Goal: Task Accomplishment & Management: Manage account settings

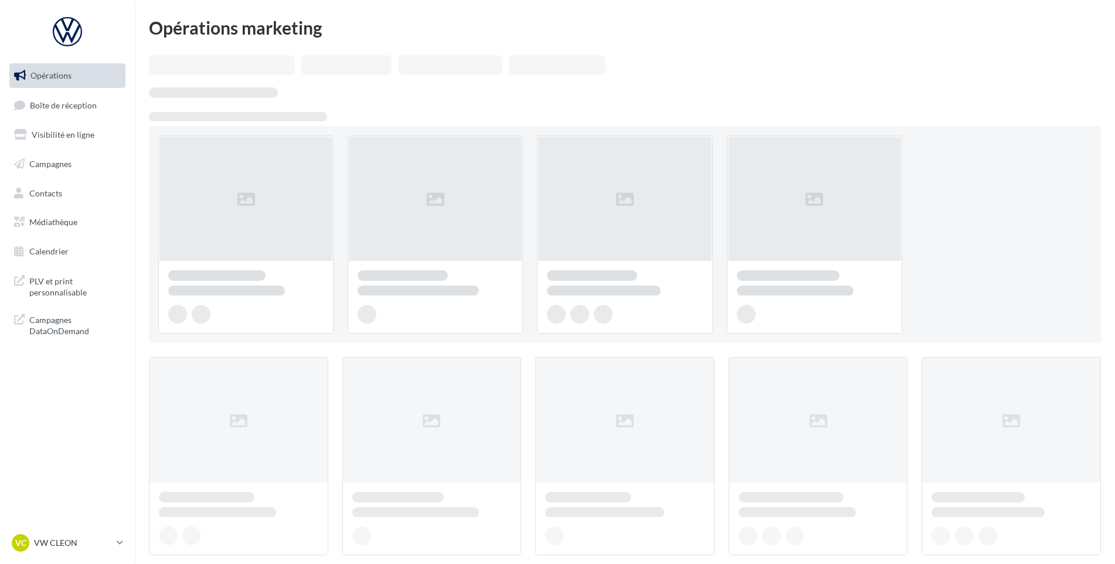
click at [79, 90] on ul "Opérations Boîte de réception Visibilité en ligne Campagnes Contacts Médiathèqu…" at bounding box center [67, 164] width 125 height 210
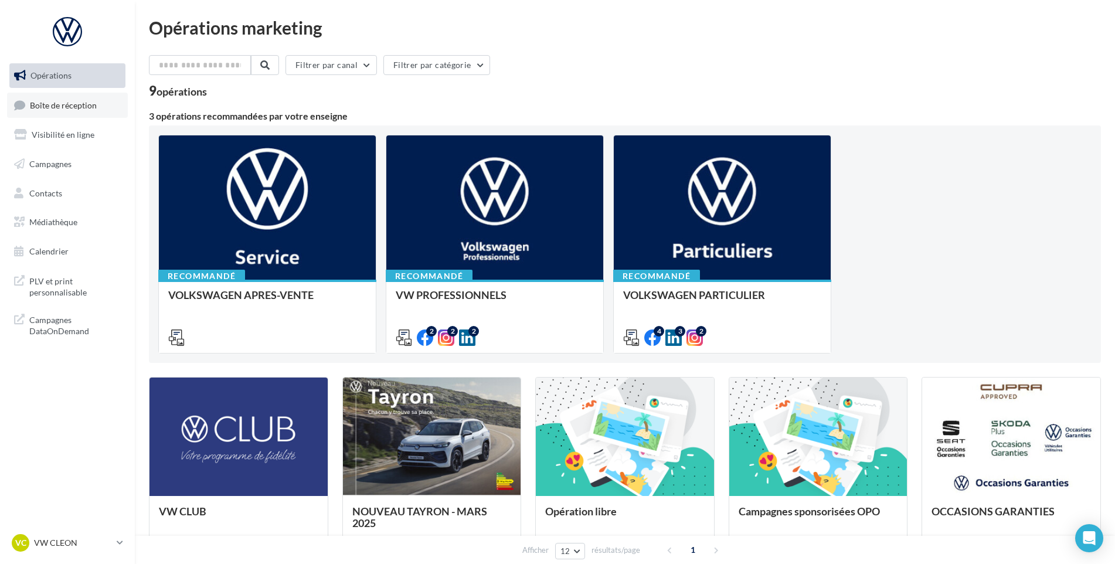
click at [80, 100] on span "Boîte de réception" at bounding box center [63, 105] width 67 height 10
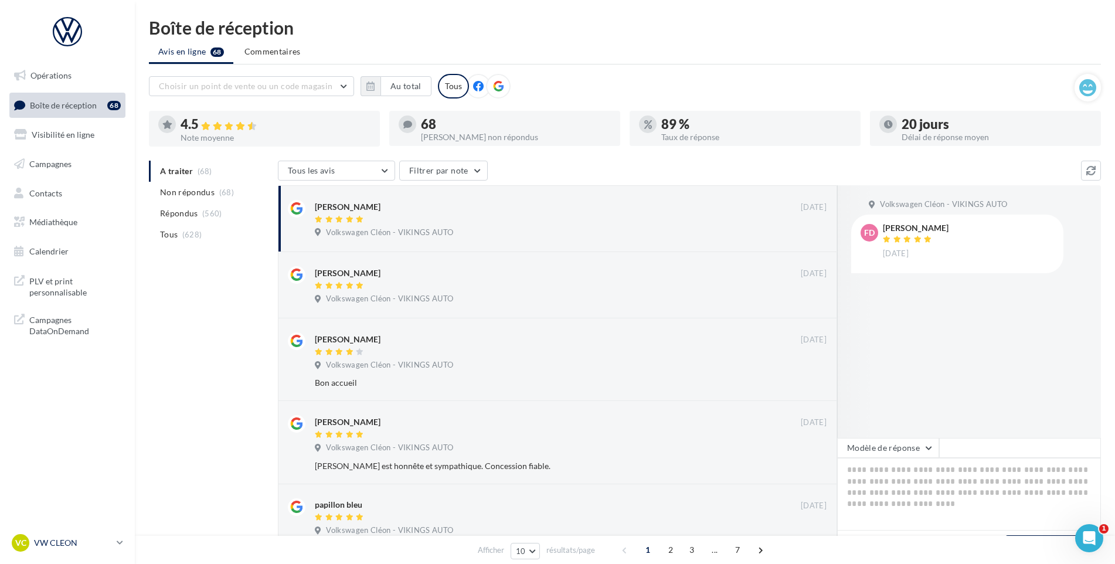
click at [85, 540] on p "VW CLEON" at bounding box center [73, 543] width 78 height 12
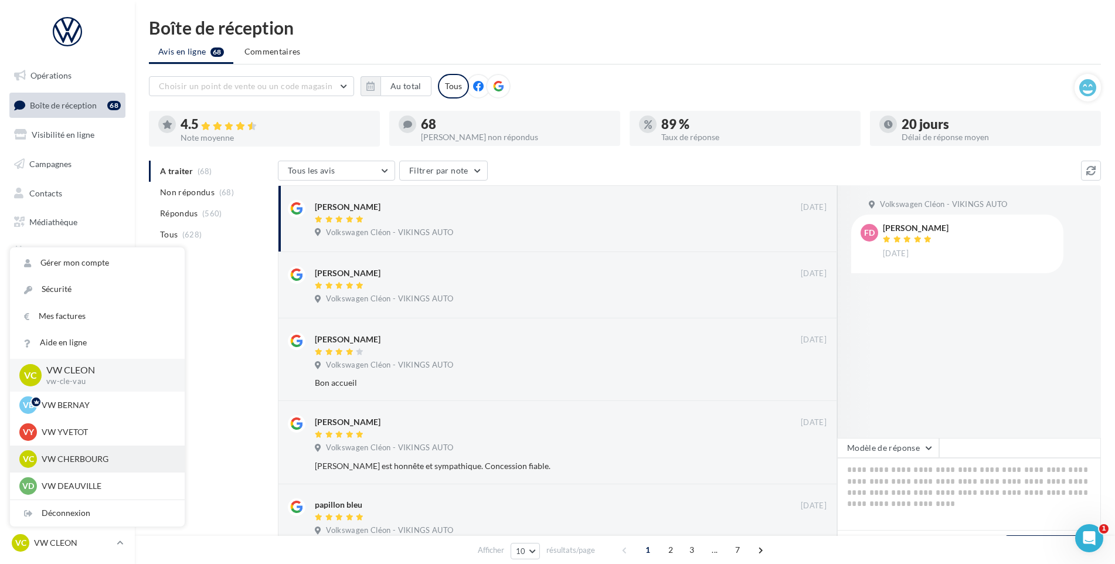
scroll to position [293, 0]
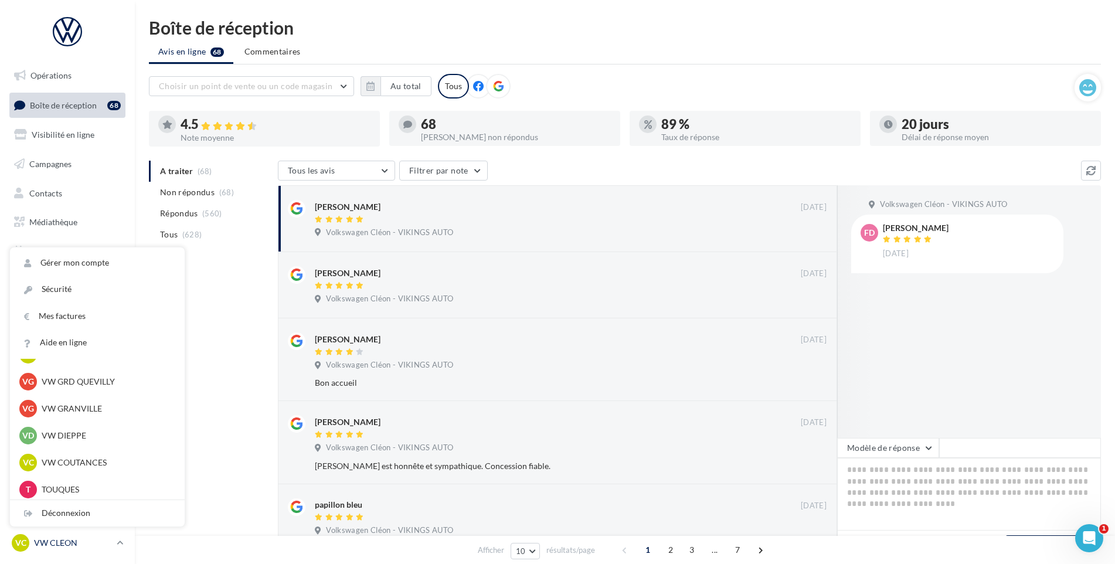
click at [72, 539] on p "VW CLEON" at bounding box center [73, 543] width 78 height 12
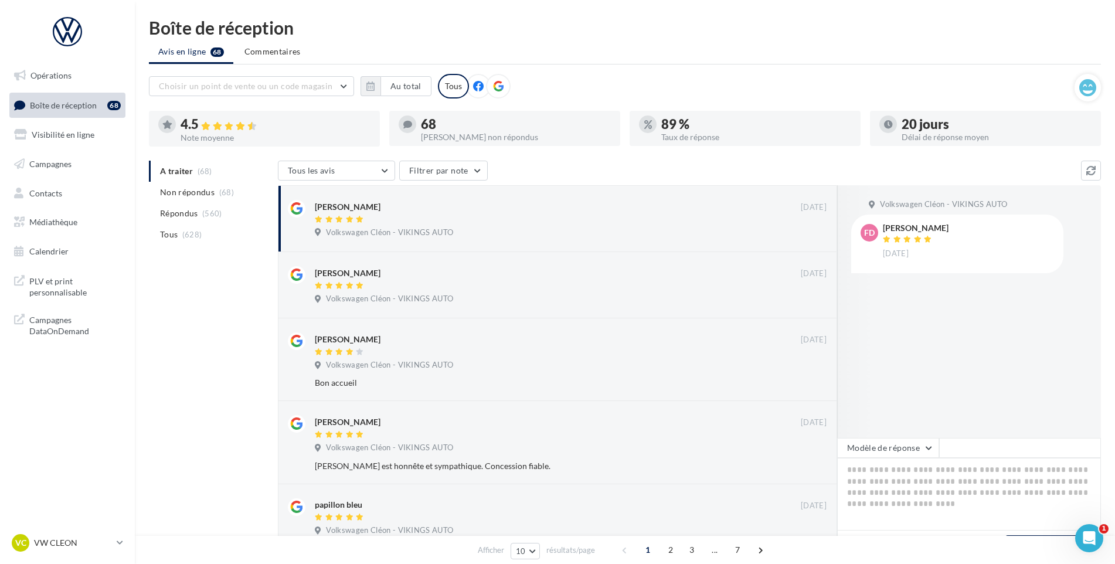
click at [70, 525] on nav "Opérations Boîte de réception 68 Visibilité en ligne Campagnes Contacts Médiath…" at bounding box center [67, 282] width 135 height 564
click at [69, 537] on p "VW CLEON" at bounding box center [73, 543] width 78 height 12
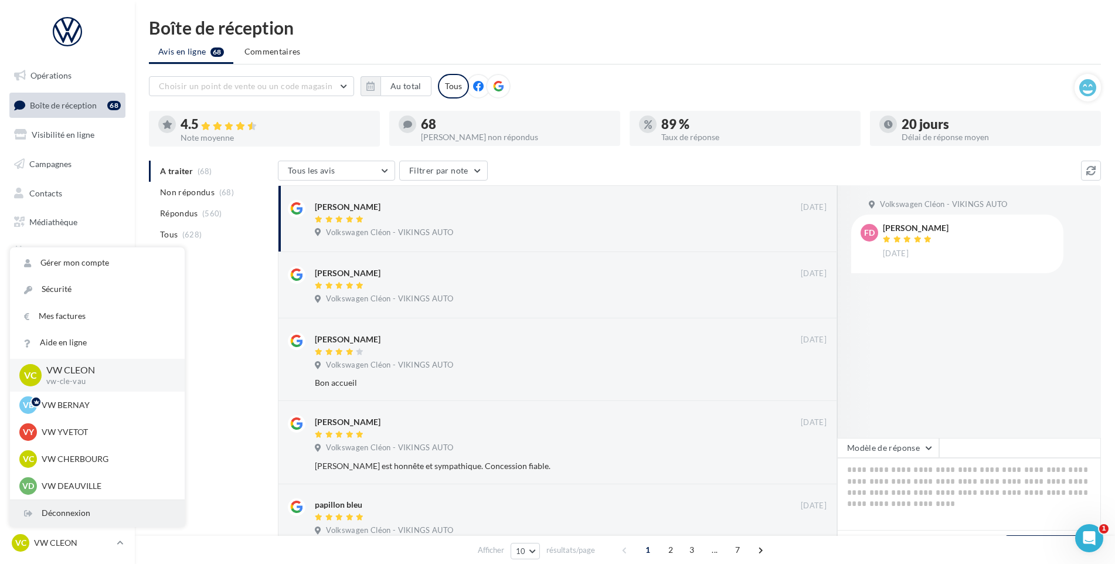
click at [69, 515] on div "Déconnexion" at bounding box center [97, 513] width 175 height 26
